Goal: Task Accomplishment & Management: Use online tool/utility

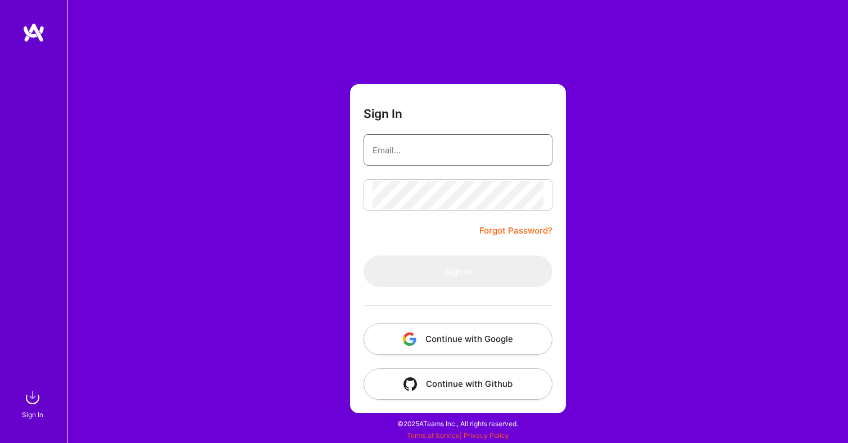
type input "[EMAIL_ADDRESS][DOMAIN_NAME]"
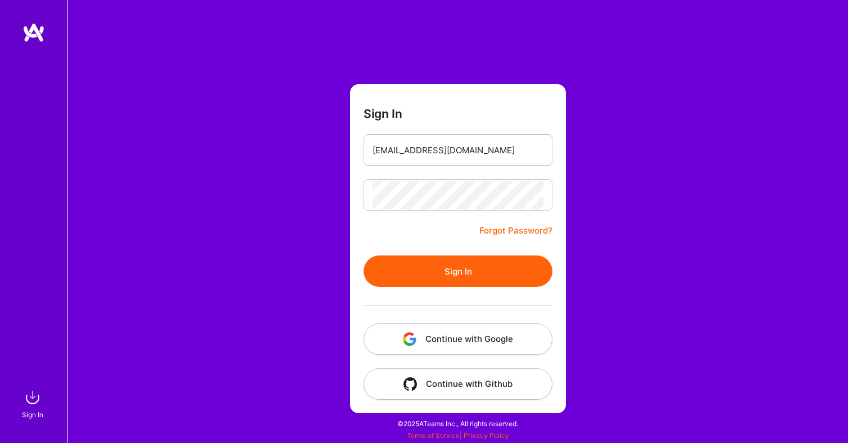
click at [413, 267] on button "Sign In" at bounding box center [457, 271] width 189 height 31
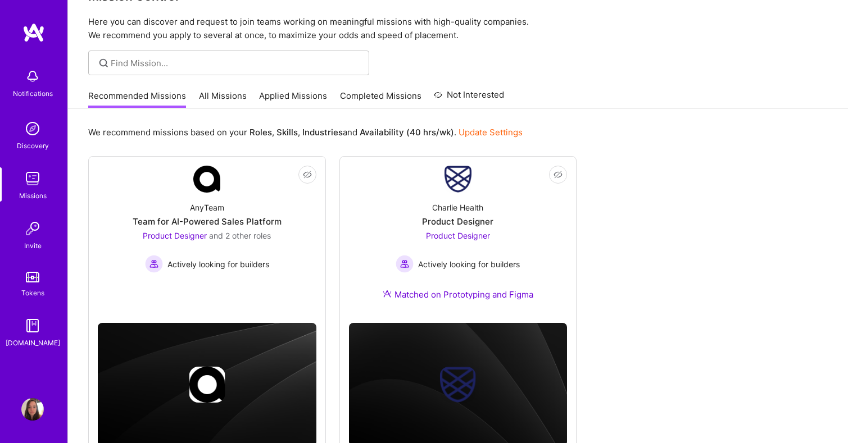
scroll to position [72, 0]
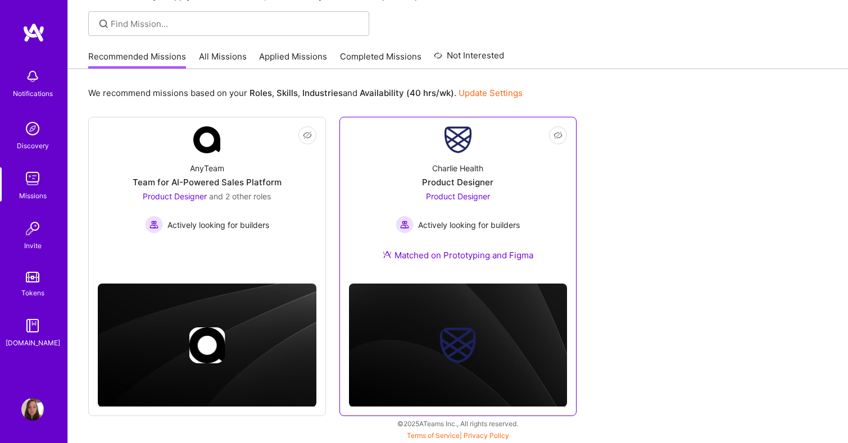
click at [375, 183] on div "Charlie Health Product Designer Product Designer Actively looking for builders …" at bounding box center [458, 213] width 219 height 121
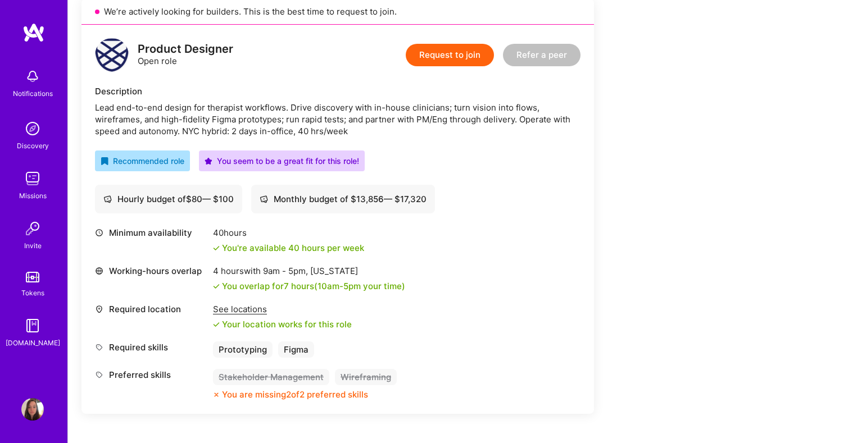
scroll to position [260, 0]
